Goal: Task Accomplishment & Management: Complete application form

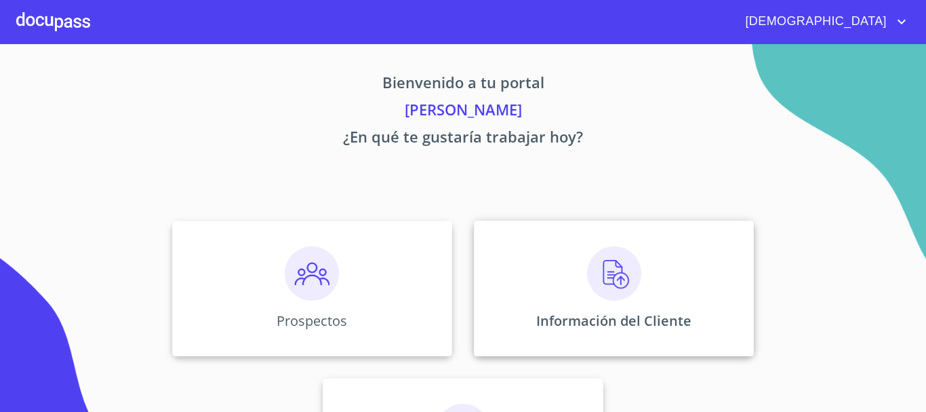
click at [611, 279] on img at bounding box center [614, 273] width 54 height 54
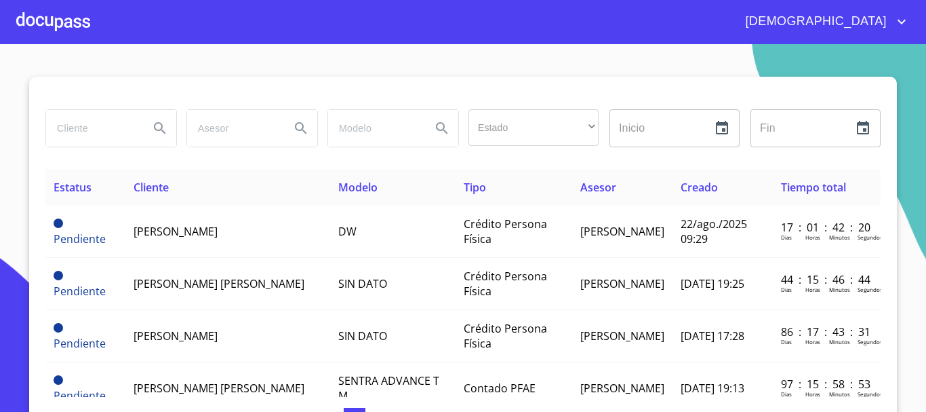
click at [58, 22] on div at bounding box center [53, 21] width 74 height 43
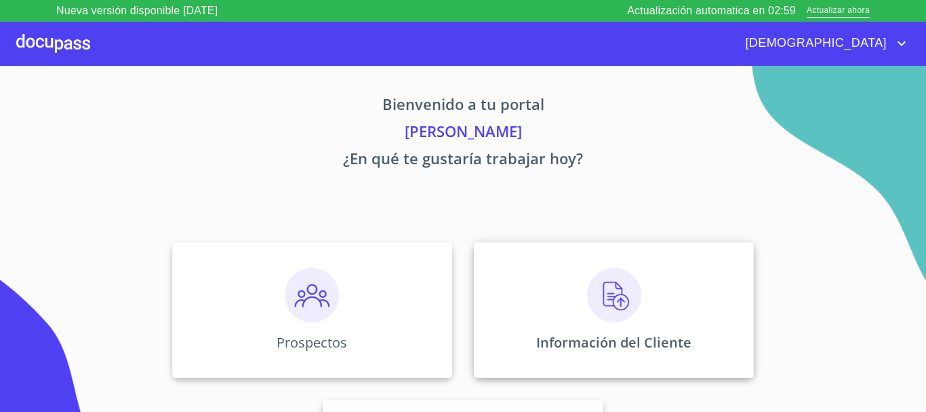
click at [613, 288] on img at bounding box center [614, 295] width 54 height 54
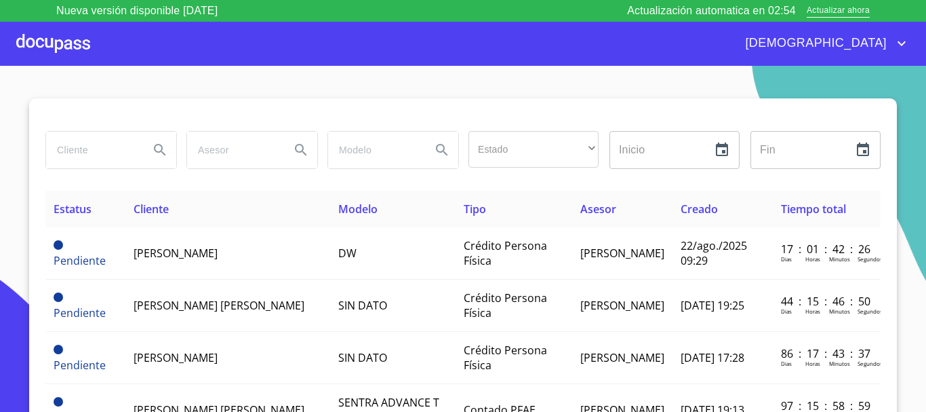
click at [69, 150] on input "search" at bounding box center [92, 150] width 92 height 37
type input "[PERSON_NAME]"
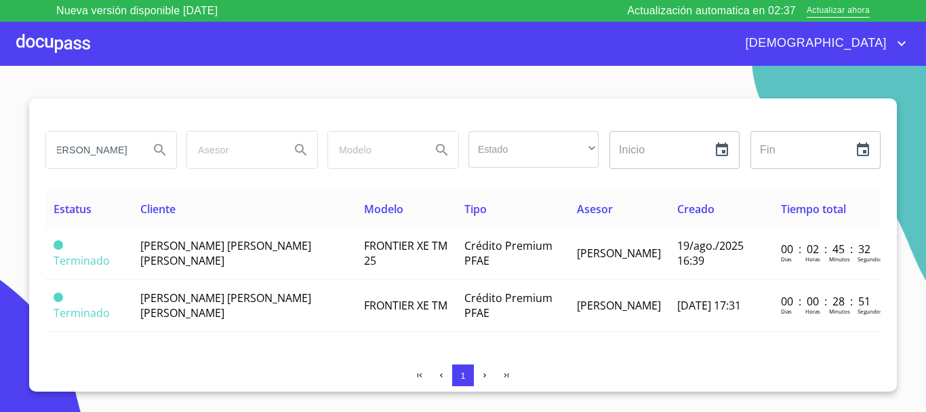
click at [75, 45] on div at bounding box center [53, 43] width 74 height 43
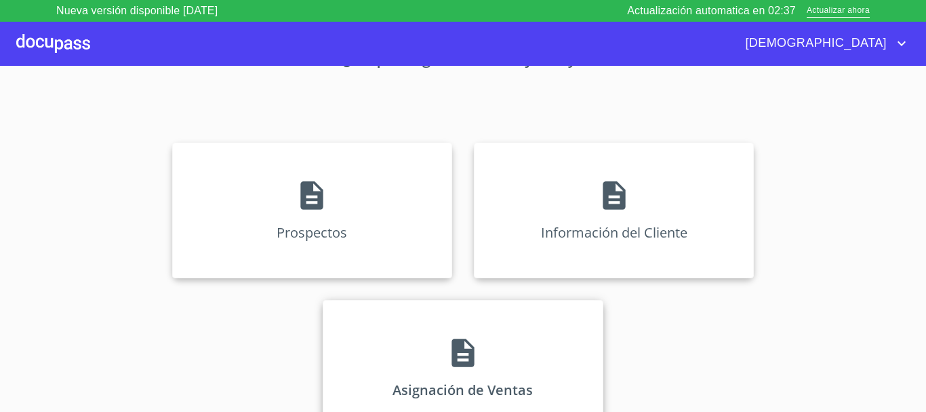
scroll to position [113, 0]
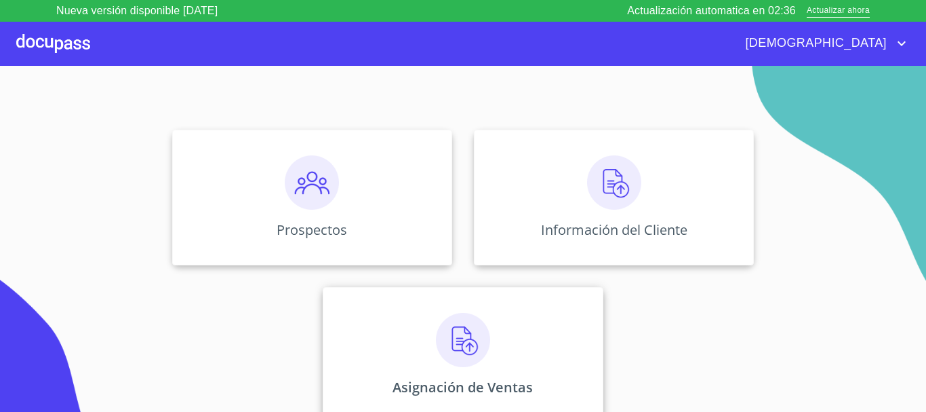
click at [463, 374] on div "Asignación de Ventas" at bounding box center [463, 355] width 280 height 136
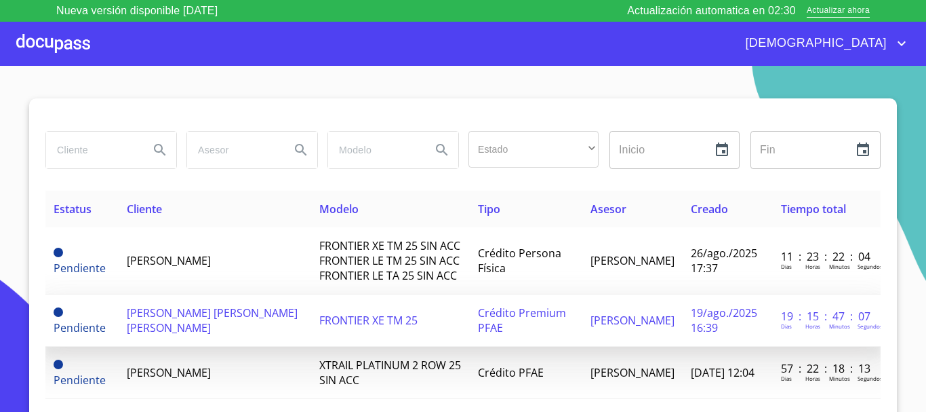
click at [319, 318] on span "FRONTIER XE TM 25" at bounding box center [368, 320] width 98 height 15
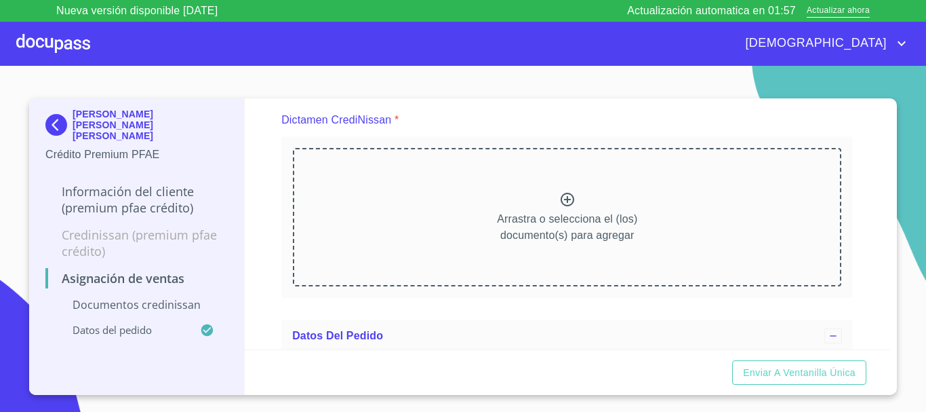
scroll to position [68, 0]
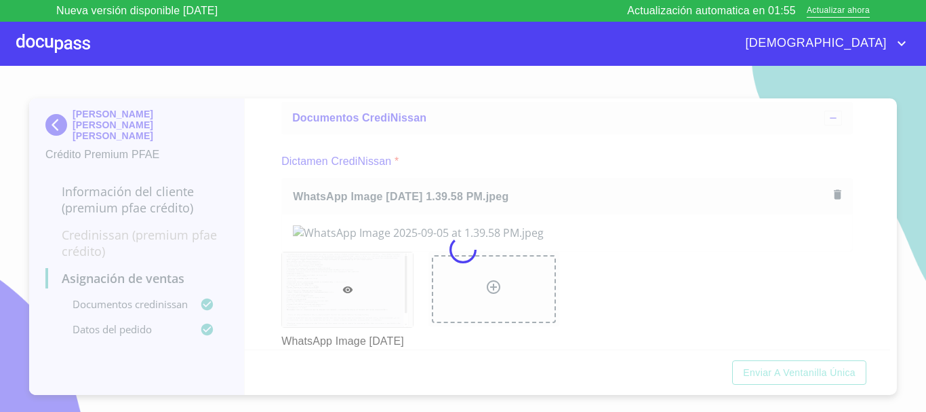
click at [914, 215] on div at bounding box center [463, 250] width 926 height 368
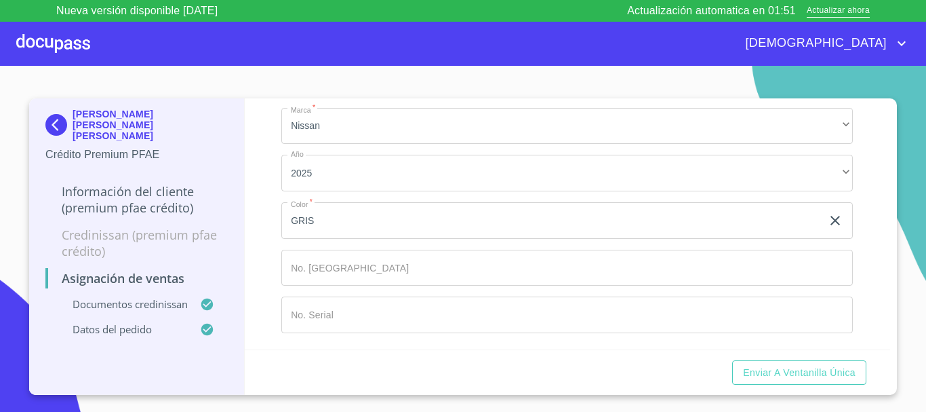
scroll to position [1085, 0]
click at [517, 273] on input "Marca   *" at bounding box center [567, 268] width 572 height 37
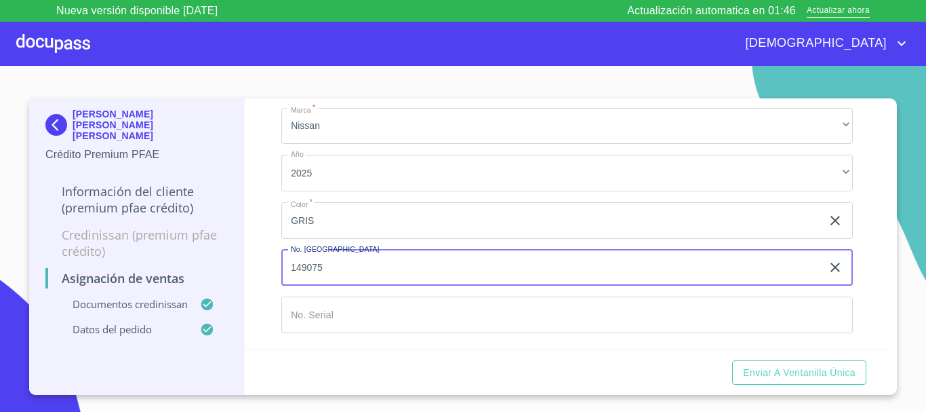
type input "149075"
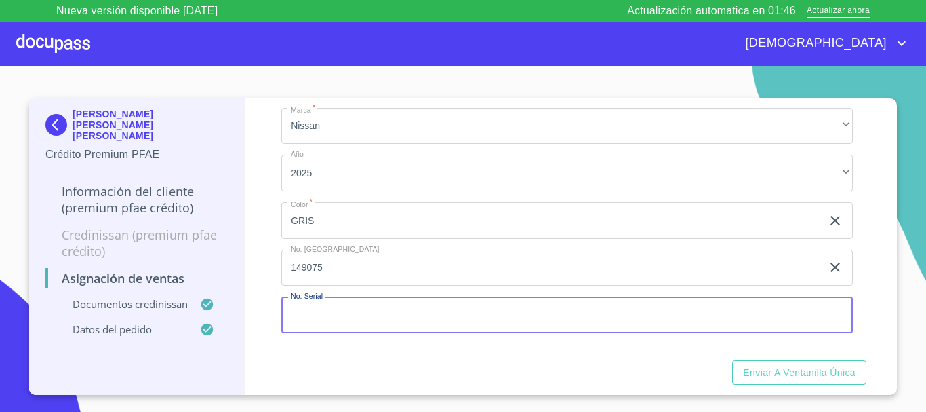
click at [467, 321] on input "Marca   *" at bounding box center [567, 314] width 572 height 37
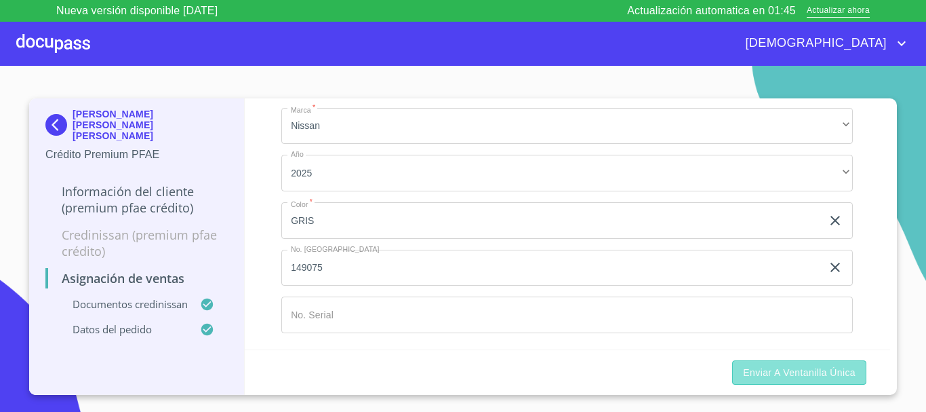
click at [817, 378] on span "Enviar a Ventanilla única" at bounding box center [799, 372] width 113 height 17
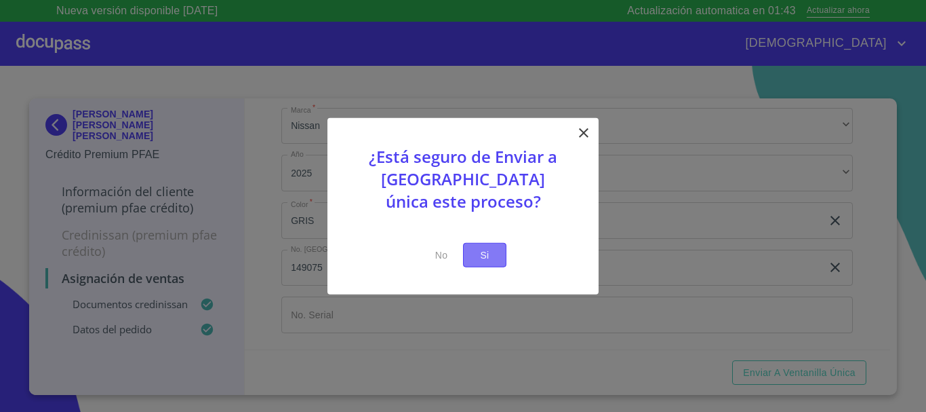
click at [490, 250] on span "Si" at bounding box center [485, 254] width 22 height 17
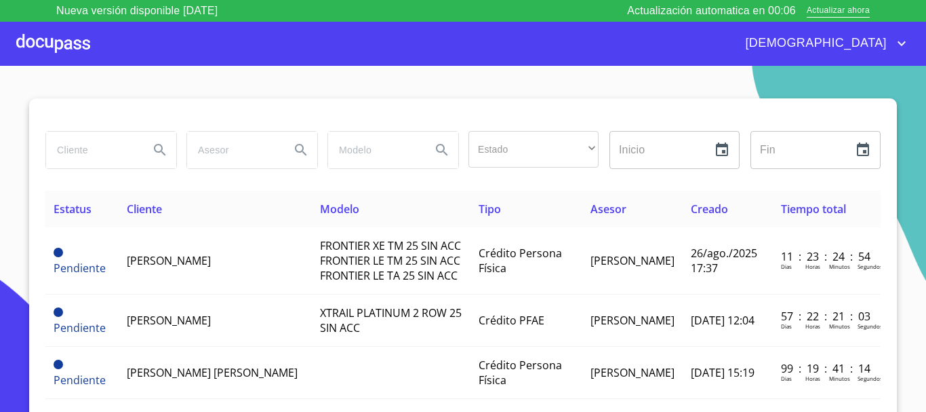
click at [102, 163] on input "search" at bounding box center [92, 150] width 92 height 37
click at [61, 44] on div at bounding box center [53, 43] width 74 height 43
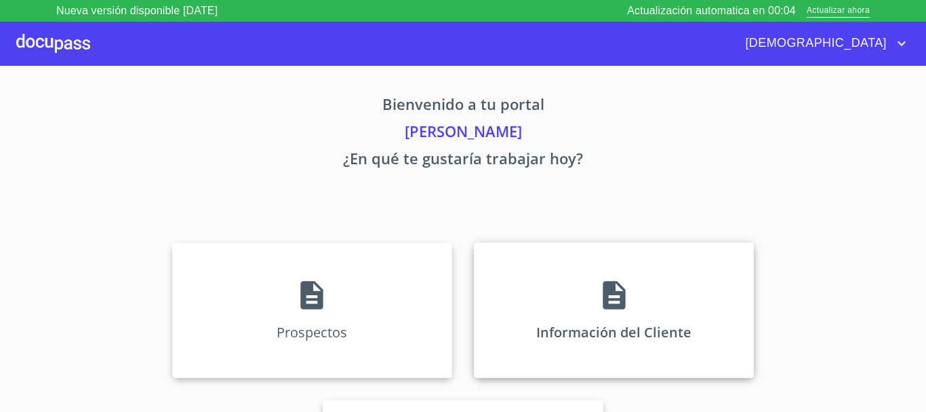
click at [611, 316] on div "Información del Cliente" at bounding box center [614, 310] width 280 height 136
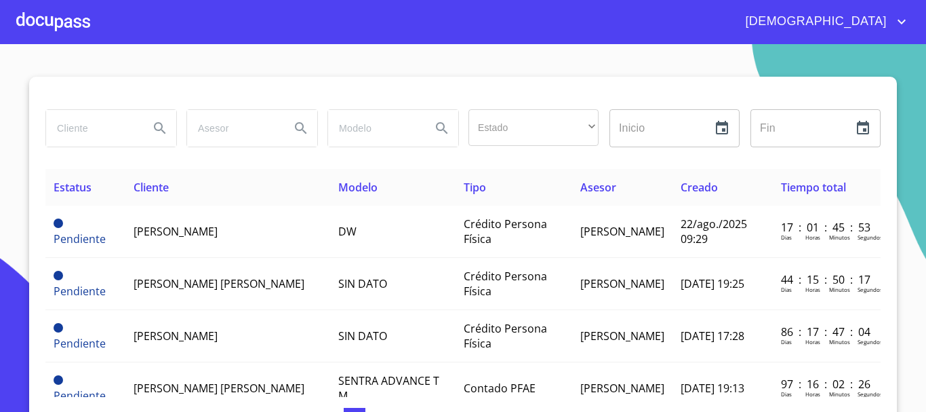
drag, startPoint x: 106, startPoint y: 125, endPoint x: 100, endPoint y: 149, distance: 24.4
click at [100, 149] on div at bounding box center [110, 128] width 141 height 49
type input "[PERSON_NAME]"
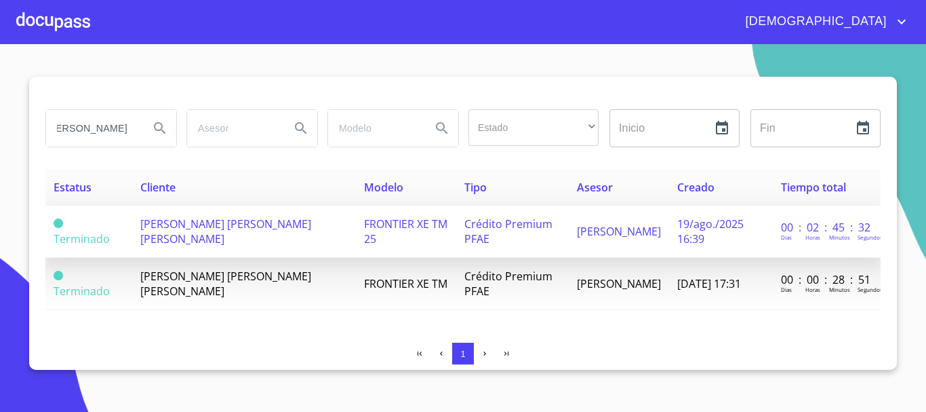
scroll to position [0, 0]
click at [364, 222] on span "FRONTIER XE TM 25" at bounding box center [405, 231] width 83 height 30
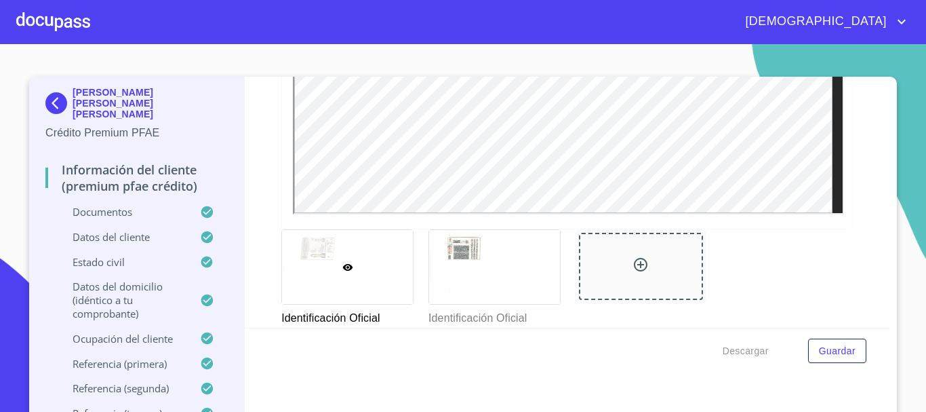
scroll to position [475, 0]
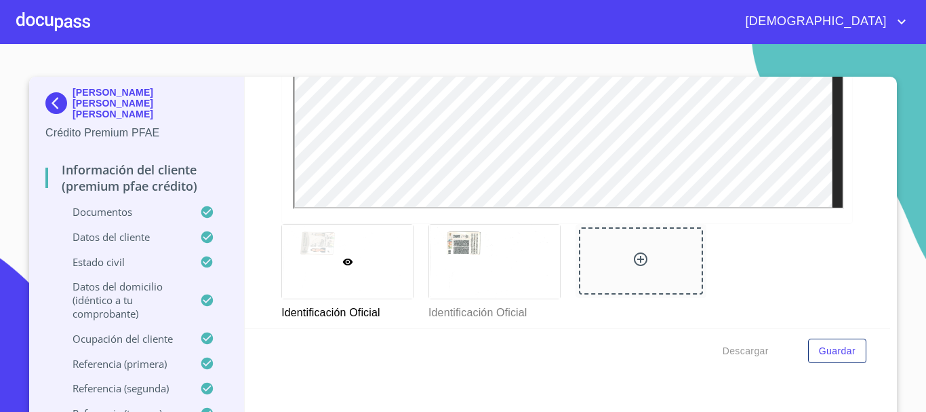
click at [62, 17] on div at bounding box center [53, 21] width 74 height 43
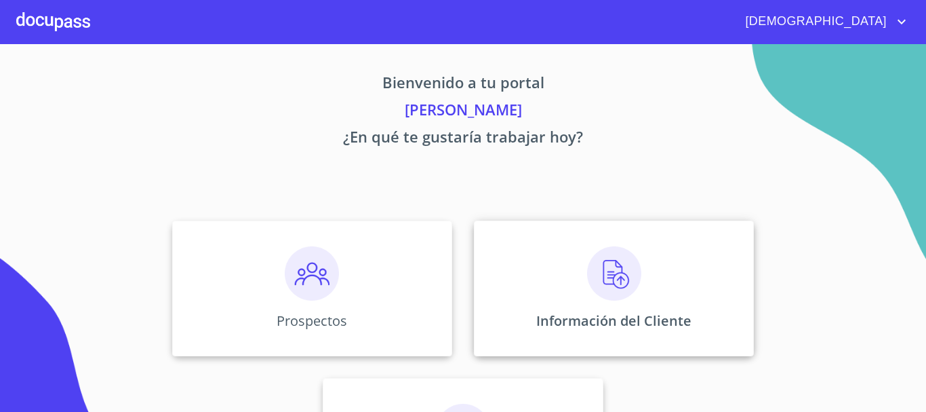
click at [613, 275] on img at bounding box center [614, 273] width 54 height 54
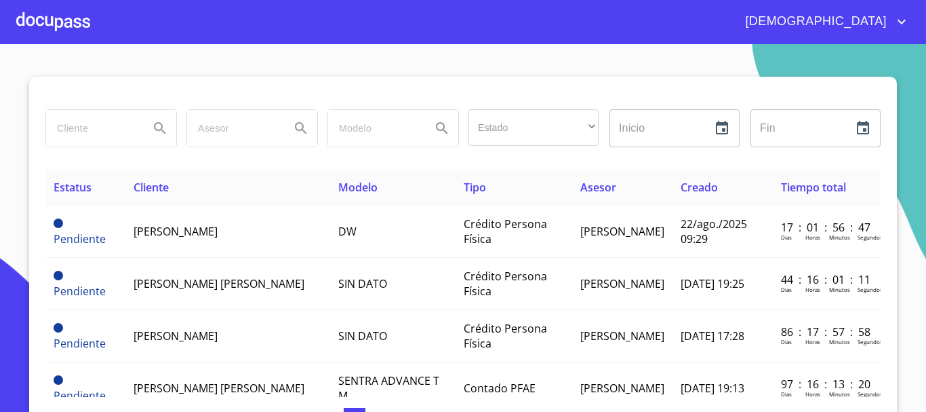
click at [119, 132] on input "search" at bounding box center [92, 128] width 92 height 37
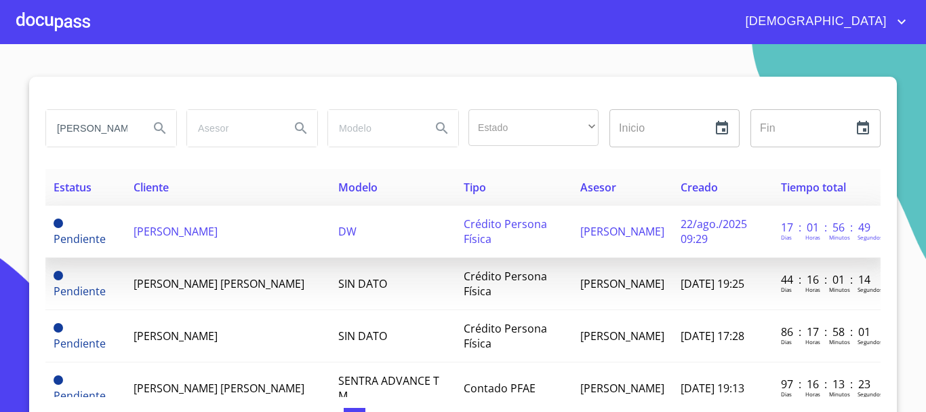
type input "viviana"
